Goal: Use online tool/utility: Utilize a website feature to perform a specific function

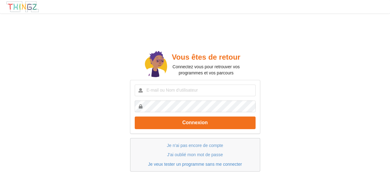
click at [201, 164] on link "Je veux tester un programme sans me connecter" at bounding box center [195, 164] width 94 height 5
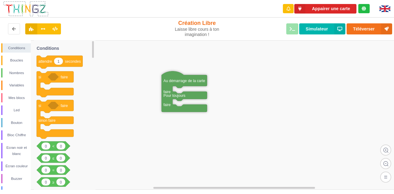
drag, startPoint x: 256, startPoint y: 101, endPoint x: 173, endPoint y: 80, distance: 85.9
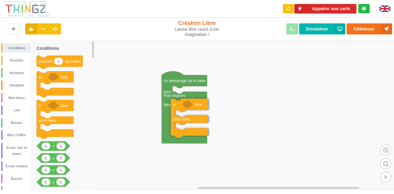
drag, startPoint x: 45, startPoint y: 108, endPoint x: 180, endPoint y: 107, distance: 134.7
click at [180, 107] on div "Conditions Boucles Nombres Variables Mes blocs Led Bouton Bloc Chiffre Ecran no…" at bounding box center [199, 115] width 399 height 150
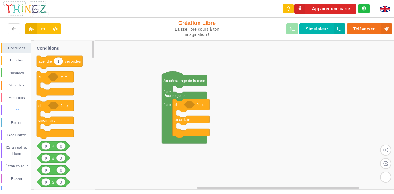
click at [22, 111] on div "Led" at bounding box center [16, 110] width 28 height 6
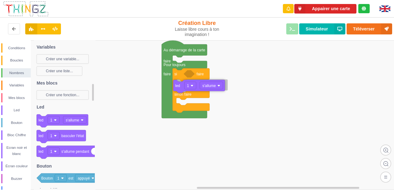
drag, startPoint x: 43, startPoint y: 122, endPoint x: 181, endPoint y: 87, distance: 142.6
click at [181, 87] on div "Conditions Boucles Nombres Variables Mes blocs Led Bouton Bloc Chiffre Ecran no…" at bounding box center [199, 115] width 399 height 150
click at [233, 83] on rect at bounding box center [199, 115] width 399 height 150
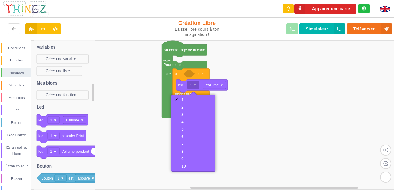
click at [248, 75] on rect at bounding box center [199, 115] width 399 height 150
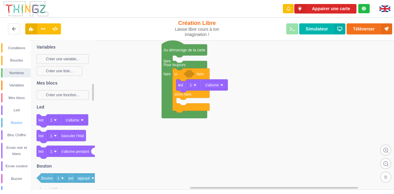
click at [23, 122] on div "Bouton" at bounding box center [16, 123] width 28 height 6
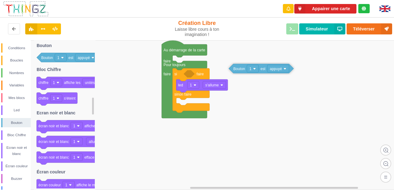
drag, startPoint x: 53, startPoint y: 56, endPoint x: 246, endPoint y: 67, distance: 192.6
click at [246, 67] on div "Conditions Boucles Nombres Variables Mes blocs Led Bouton Bloc Chiffre Ecran no…" at bounding box center [199, 115] width 399 height 150
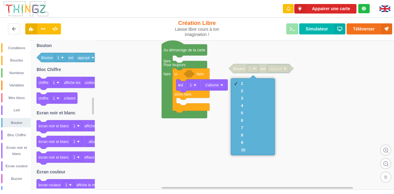
click at [284, 107] on rect at bounding box center [199, 115] width 399 height 150
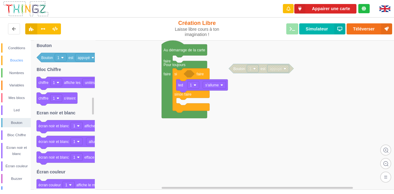
click at [22, 62] on div "Boucles" at bounding box center [16, 60] width 28 height 6
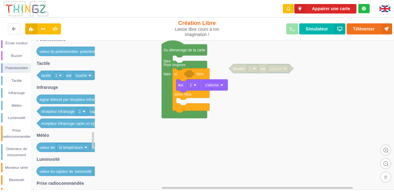
scroll to position [134, 0]
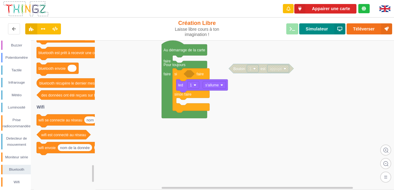
click at [328, 31] on button "Simulateur" at bounding box center [322, 28] width 46 height 11
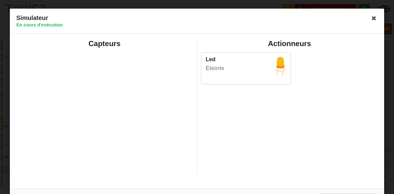
click at [375, 18] on icon at bounding box center [374, 18] width 10 height 10
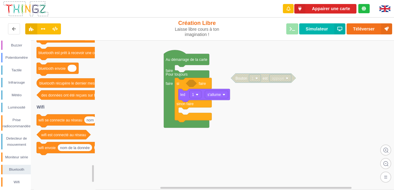
click at [293, 116] on div "Conditions Boucles Nombres Variables Mes blocs Led Bouton Bloc Chiffre Ecran no…" at bounding box center [199, 115] width 399 height 150
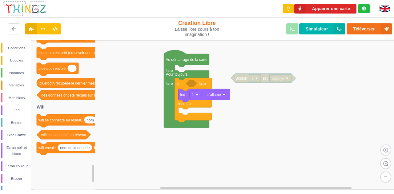
scroll to position [0, 0]
click at [19, 45] on div "Conditions" at bounding box center [16, 48] width 28 height 6
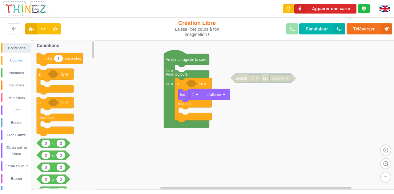
click at [18, 60] on div "Boucles" at bounding box center [16, 60] width 28 height 6
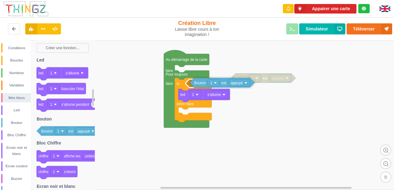
drag, startPoint x: 48, startPoint y: 130, endPoint x: 202, endPoint y: 82, distance: 160.6
click at [202, 82] on div "Conditions Boucles Nombres Variables Mes blocs Led Bouton Bloc Chiffre Ecran no…" at bounding box center [199, 115] width 399 height 150
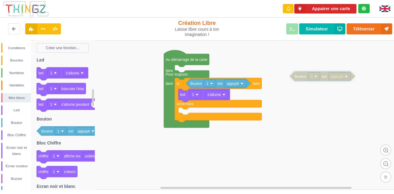
drag, startPoint x: 269, startPoint y: 77, endPoint x: 329, endPoint y: 75, distance: 60.1
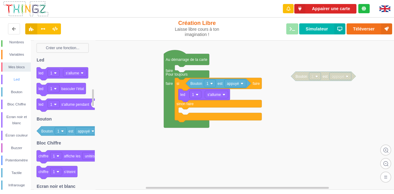
scroll to position [62, 0]
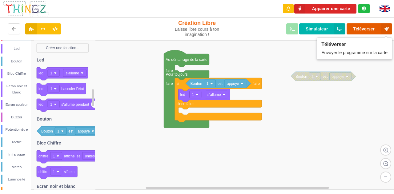
click at [357, 27] on button "Téléverser" at bounding box center [370, 28] width 46 height 11
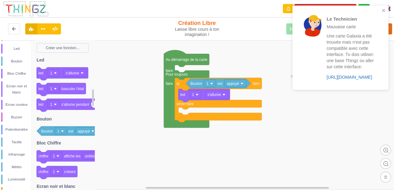
click at [370, 78] on link "https://play.thingz.co/galaxia" at bounding box center [350, 77] width 46 height 5
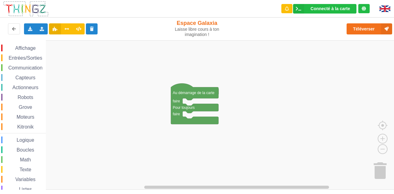
click at [170, 45] on div "Affichage Entrées/Sorties Communication Capteurs Actionneurs Robots Grove Moteu…" at bounding box center [199, 115] width 399 height 150
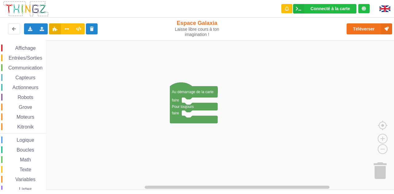
click at [33, 57] on span "Entrées/Sorties" at bounding box center [25, 57] width 35 height 5
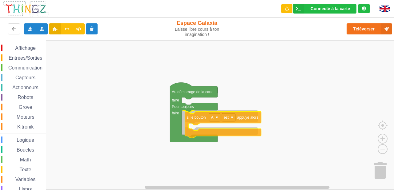
click at [205, 117] on div "Affichage Entrées/Sorties Communication Capteurs Actionneurs Robots Grove Moteu…" at bounding box center [199, 115] width 399 height 150
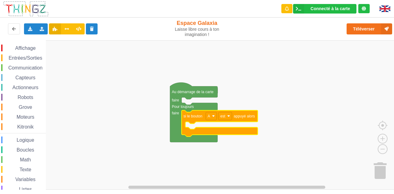
click at [30, 45] on div "Affichage" at bounding box center [23, 48] width 45 height 7
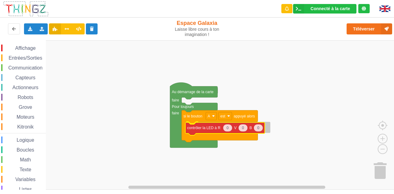
click at [195, 129] on div "Affichage Entrées/Sorties Communication Capteurs Actionneurs Robots Grove Moteu…" at bounding box center [199, 115] width 399 height 150
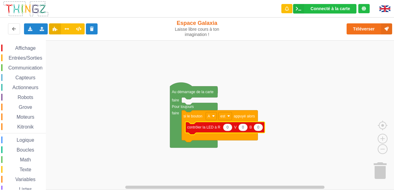
click at [229, 130] on icon "Espace de travail de Blocky" at bounding box center [227, 127] width 9 height 7
click at [30, 51] on div "Affichage" at bounding box center [23, 48] width 45 height 7
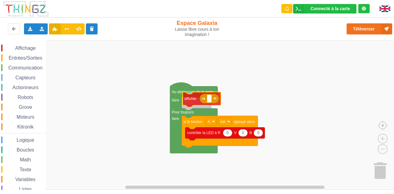
click at [195, 101] on div "Affichage Entrées/Sorties Communication Capteurs Actionneurs Robots Grove Moteu…" at bounding box center [199, 115] width 399 height 150
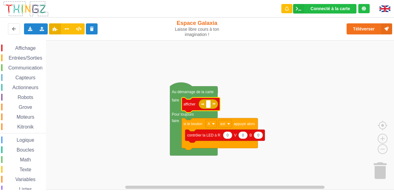
click at [211, 102] on icon "Espace de travail de Blocky" at bounding box center [208, 104] width 19 height 10
click at [208, 104] on text "Espace de travail de Blocky" at bounding box center [208, 104] width 1 height 4
type input "bonjour"
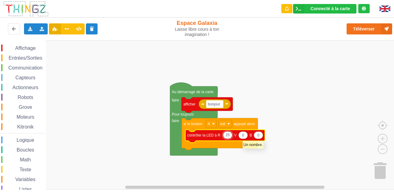
type input "255"
click at [248, 136] on icon "Espace de travail de Blocky" at bounding box center [245, 135] width 9 height 7
type input "255"
click at [263, 135] on text "0" at bounding box center [263, 135] width 2 height 4
type input "255"
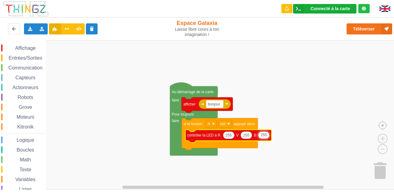
click at [328, 10] on div "Connecté à la carte" at bounding box center [330, 8] width 39 height 4
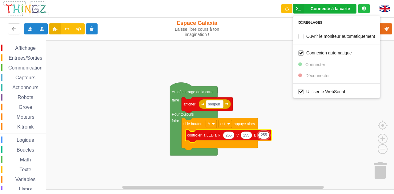
click at [332, 116] on rect "Espace de travail de Blocky" at bounding box center [199, 115] width 399 height 150
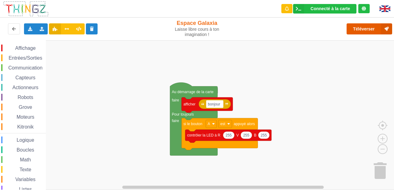
click at [363, 30] on button "Téléverser" at bounding box center [370, 28] width 46 height 11
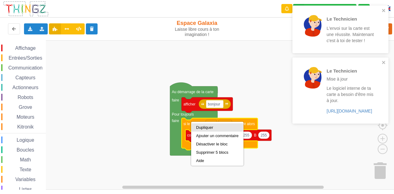
click at [200, 125] on div "Dupliquer" at bounding box center [217, 127] width 43 height 5
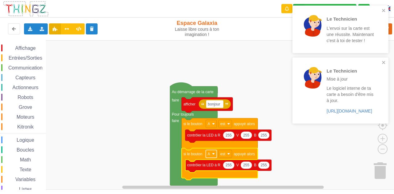
click at [214, 155] on image "Espace de travail de Blocky" at bounding box center [213, 154] width 3 height 3
click at [211, 173] on div "B" at bounding box center [211, 177] width 28 height 8
type input "0"
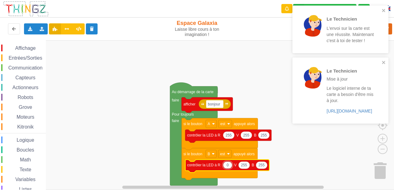
click at [247, 166] on icon "Espace de travail de Blocky" at bounding box center [243, 165] width 11 height 7
type input "0"
click at [264, 167] on icon "Espace de travail de Blocky" at bounding box center [259, 165] width 11 height 7
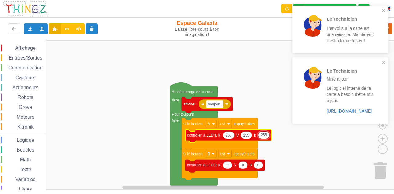
type input "0"
click at [278, 153] on rect "Espace de travail de Blocky" at bounding box center [199, 115] width 399 height 150
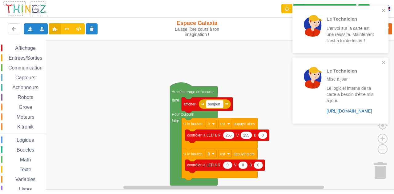
click at [361, 112] on link "https://play.thingz.co/firmware?micropython=0" at bounding box center [350, 111] width 46 height 5
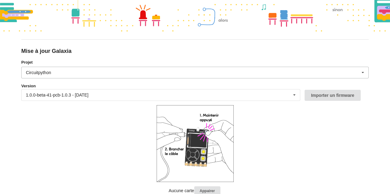
scroll to position [48, 0]
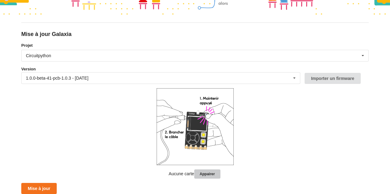
click at [205, 173] on button "Appairer" at bounding box center [207, 175] width 26 height 10
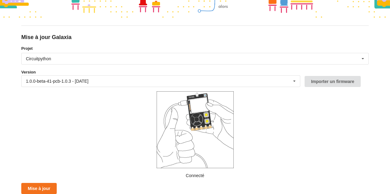
scroll to position [45, 0]
click at [38, 186] on button "Mise à jour" at bounding box center [38, 188] width 35 height 11
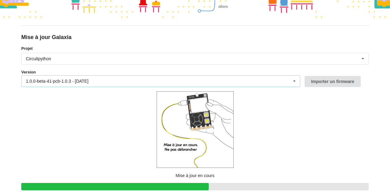
click at [295, 83] on icon at bounding box center [294, 81] width 9 height 11
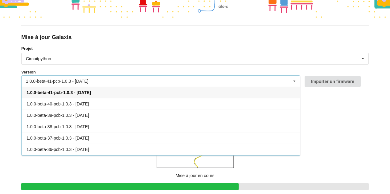
click at [325, 120] on form "Projet Circuitpython Micropython Circuitpython Version 1.0.0-beta-41-pcb-1.0.3 …" at bounding box center [194, 129] width 347 height 167
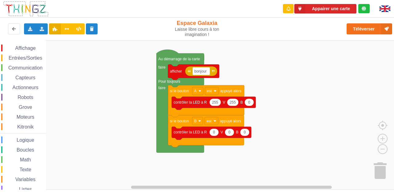
click at [120, 79] on div "Affichage Entrées/Sorties Communication Capteurs Actionneurs Robots Grove Moteu…" at bounding box center [199, 115] width 399 height 150
click at [334, 9] on button "Appairer une carte" at bounding box center [326, 9] width 62 height 10
click at [294, 94] on rect "Espace de travail de Blocky" at bounding box center [199, 115] width 399 height 150
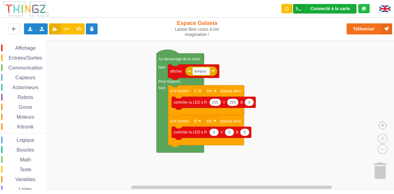
click at [331, 7] on div "Connecté à la carte" at bounding box center [330, 8] width 39 height 4
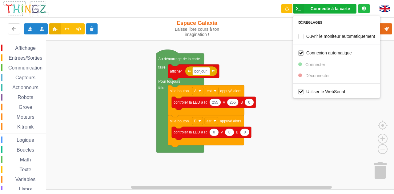
click at [333, 127] on rect "Espace de travail de Blocky" at bounding box center [199, 115] width 399 height 150
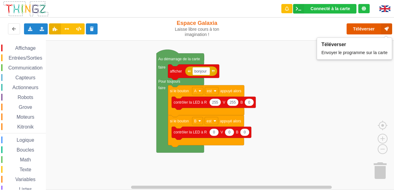
click at [367, 28] on button "Téléverser" at bounding box center [370, 28] width 46 height 11
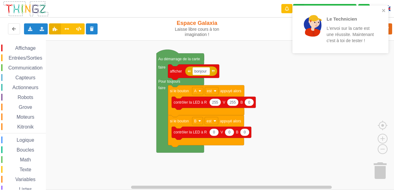
scroll to position [32, 0]
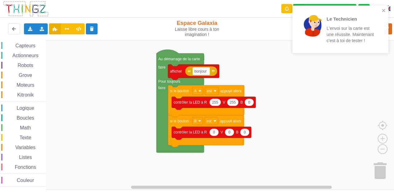
click at [31, 98] on div "Kitronik" at bounding box center [23, 95] width 45 height 7
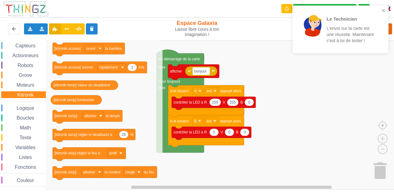
click at [34, 177] on div "Couleur" at bounding box center [23, 180] width 45 height 7
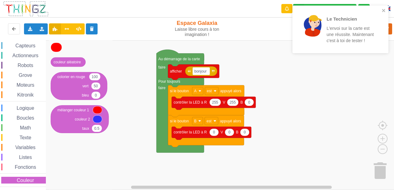
scroll to position [0, 0]
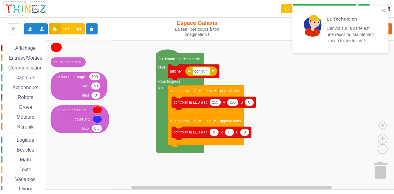
click at [25, 64] on div "Communication" at bounding box center [23, 67] width 45 height 7
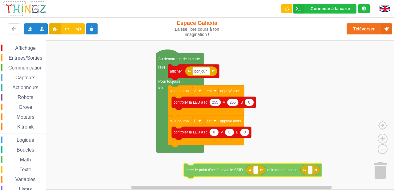
click at [238, 173] on div "Affichage Entrées/Sorties Communication Capteurs Actionneurs Robots Grove Moteu…" at bounding box center [199, 115] width 399 height 150
